Goal: Information Seeking & Learning: Check status

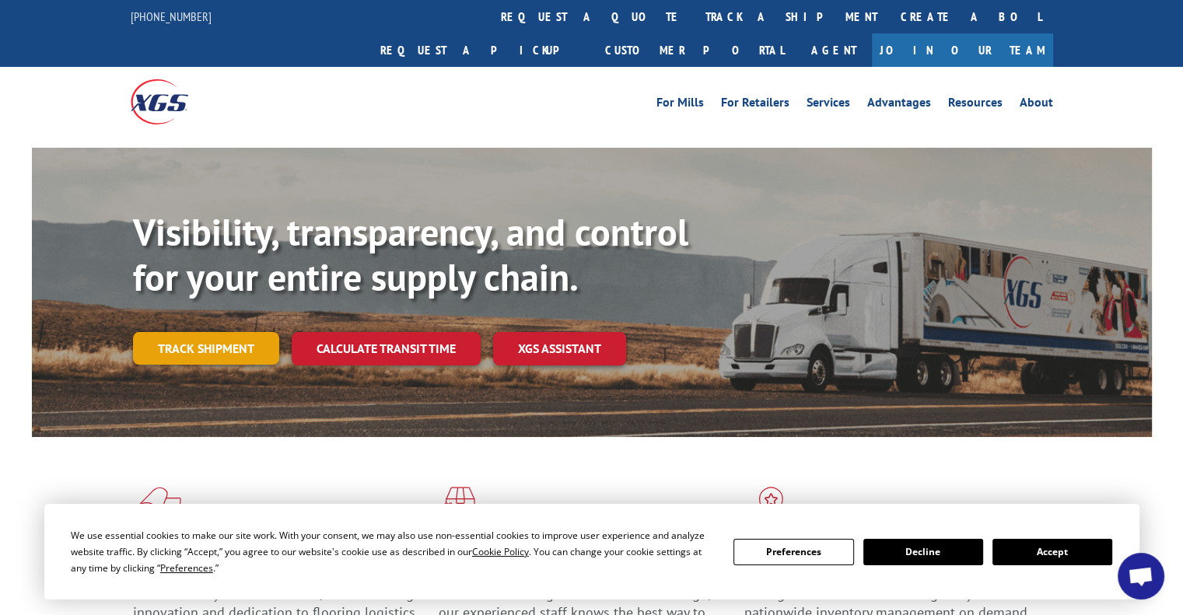
click at [240, 332] on link "Track shipment" at bounding box center [206, 348] width 146 height 33
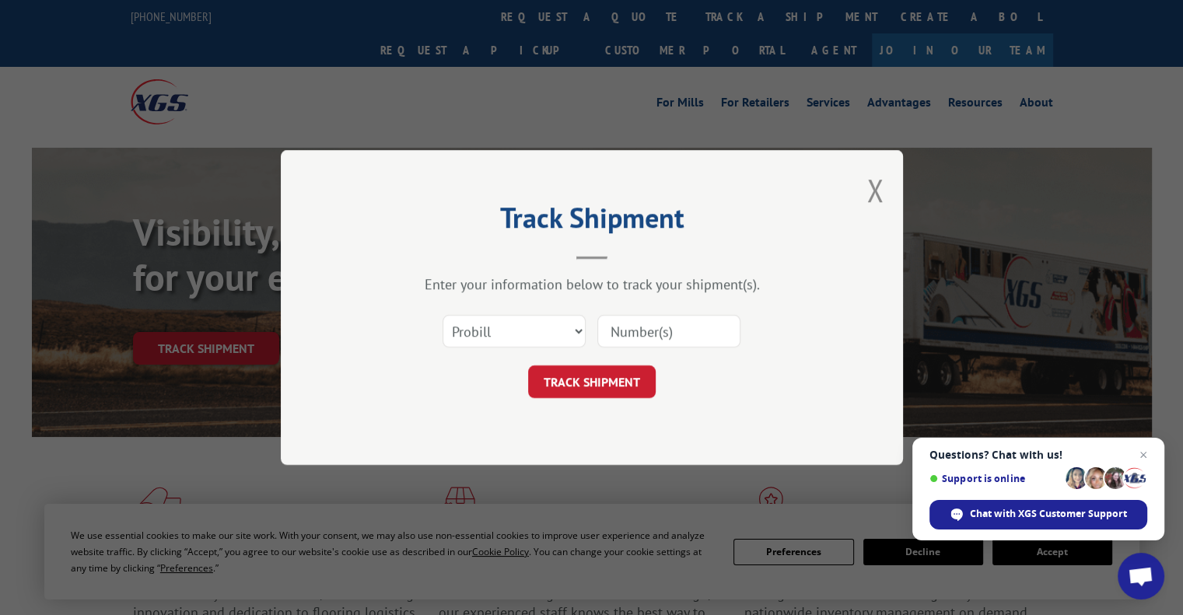
click at [666, 329] on input at bounding box center [668, 331] width 143 height 33
paste input "SFMSO05454"
type input "SFMSO05454"
click at [614, 382] on button "TRACK SHIPMENT" at bounding box center [592, 382] width 128 height 33
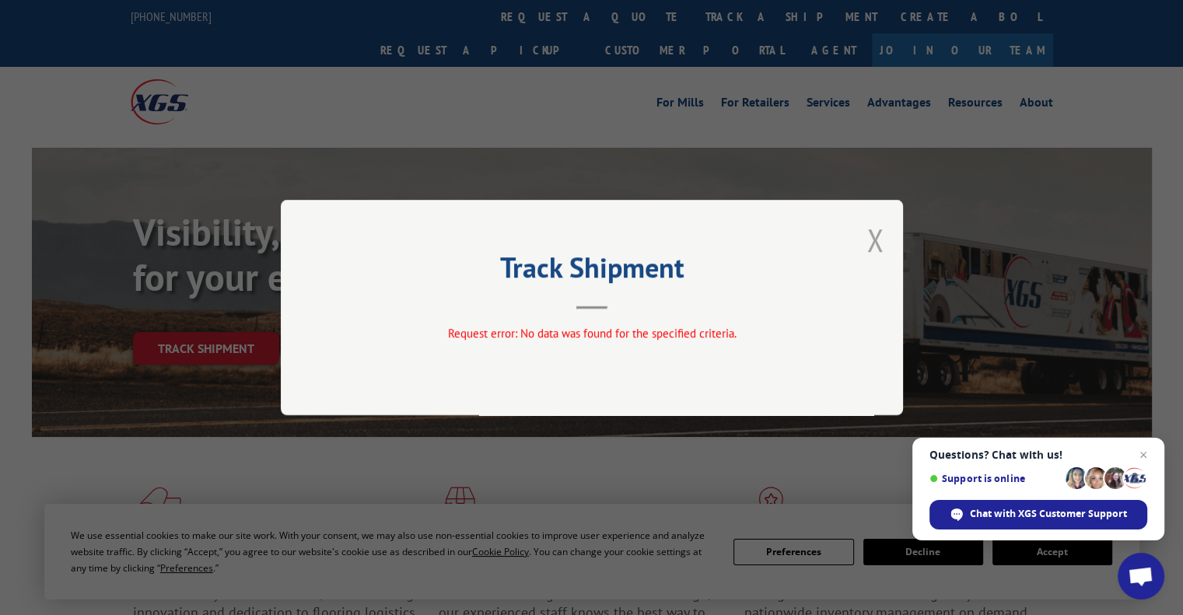
click at [874, 245] on button "Close modal" at bounding box center [874, 239] width 17 height 41
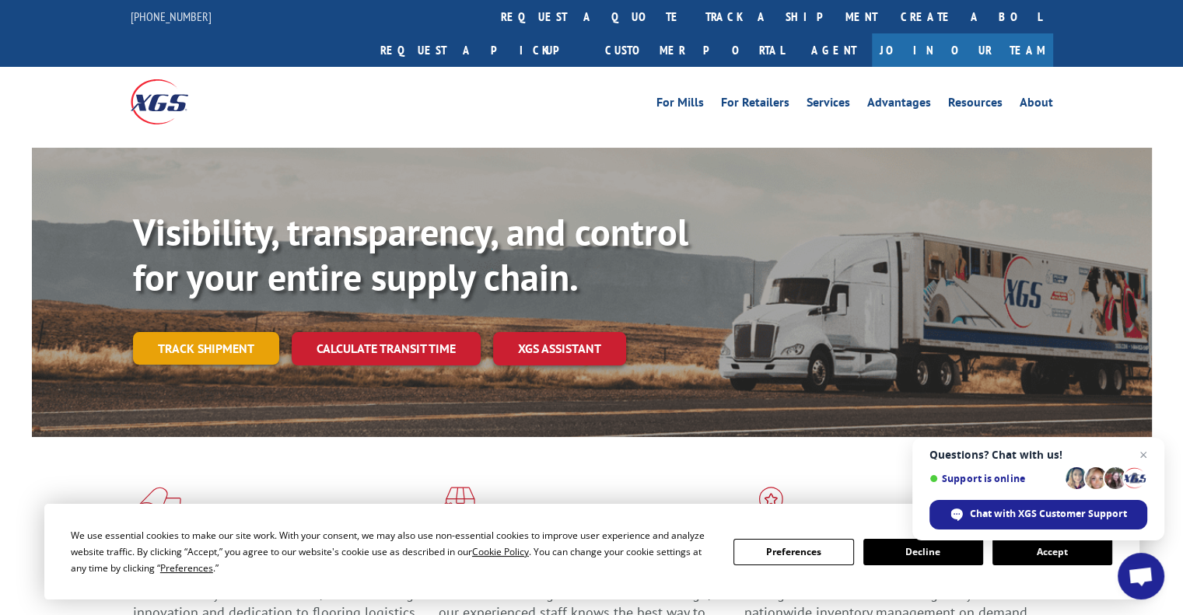
click at [240, 332] on link "Track shipment" at bounding box center [206, 348] width 146 height 33
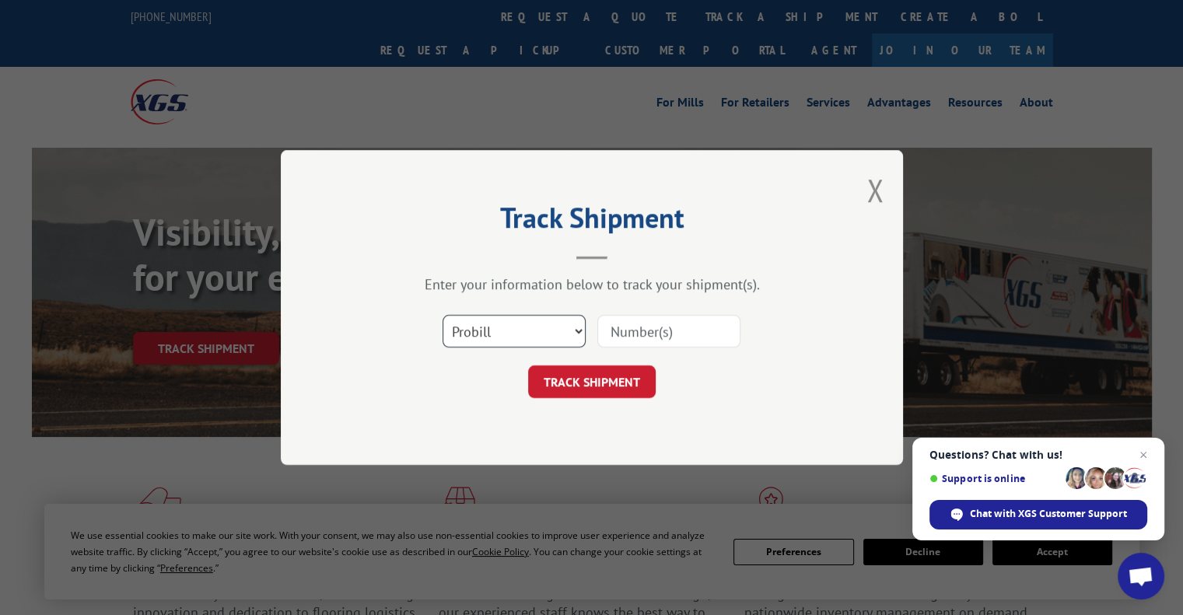
click at [574, 328] on select "Select category... Probill BOL PO" at bounding box center [514, 331] width 143 height 33
select select "bol"
click at [443, 315] on select "Select category... Probill BOL PO" at bounding box center [514, 331] width 143 height 33
click at [641, 334] on input at bounding box center [668, 331] width 143 height 33
paste input "SFMSO05454"
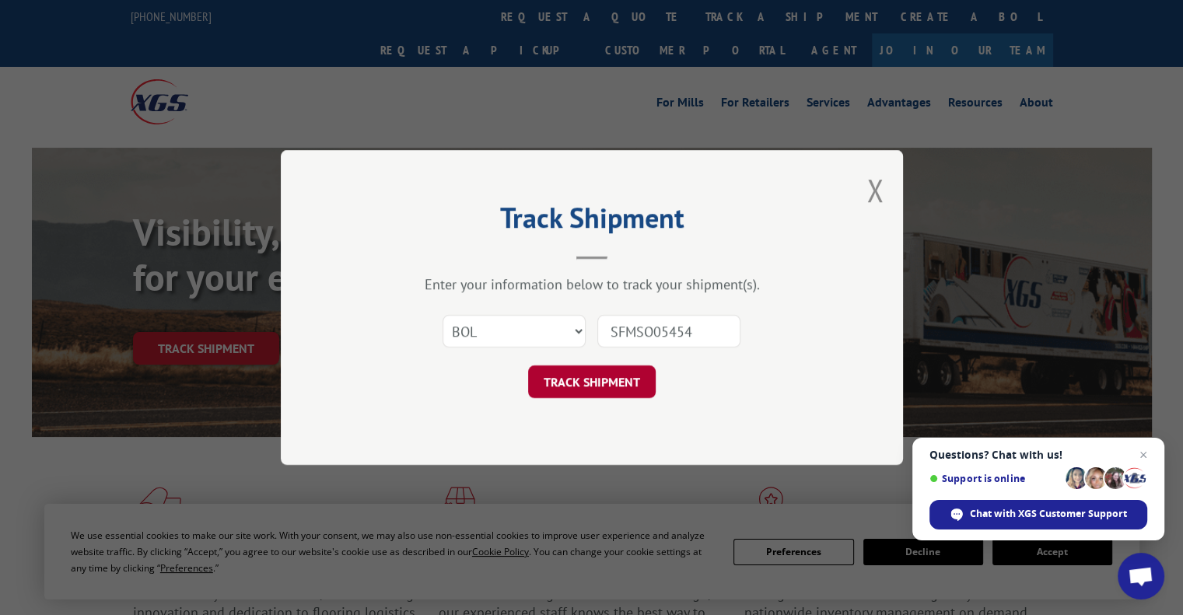
type input "SFMSO05454"
click at [593, 376] on button "TRACK SHIPMENT" at bounding box center [592, 382] width 128 height 33
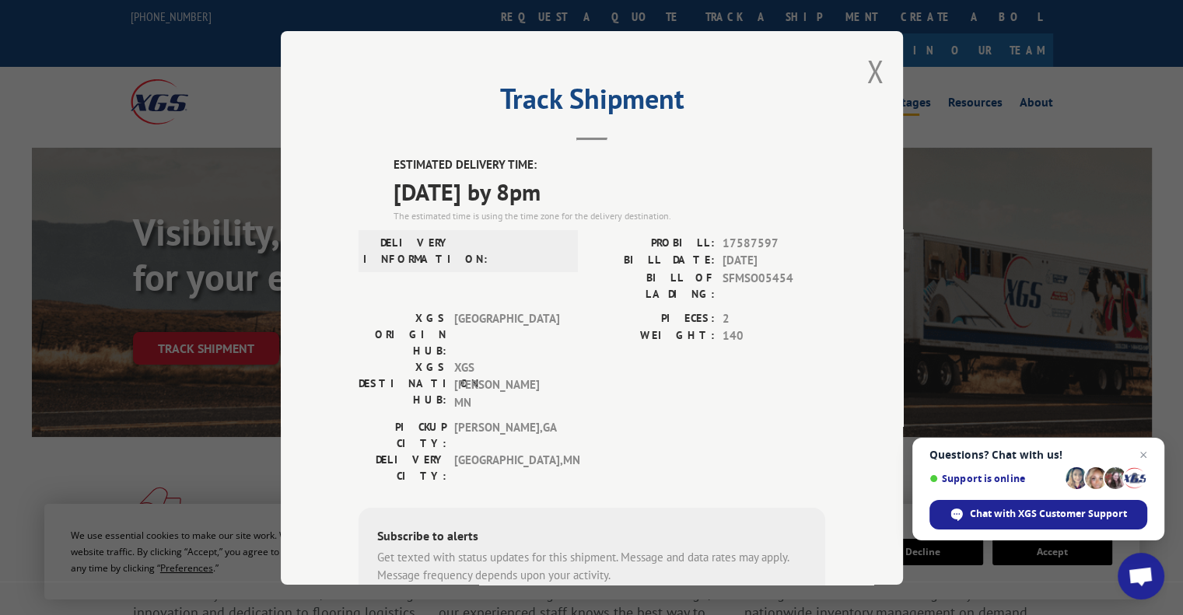
click at [870, 72] on button "Close modal" at bounding box center [874, 71] width 17 height 41
